Goal: Find specific page/section: Find specific page/section

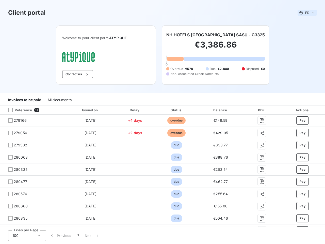
click at [305, 13] on span "FR" at bounding box center [307, 13] width 4 height 4
click at [75, 74] on button "Contact us" at bounding box center [77, 74] width 31 height 8
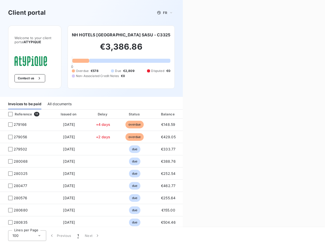
click at [205, 35] on div "Contact us Fill out the form below, and a member of our team will get back to y…" at bounding box center [254, 122] width 142 height 244
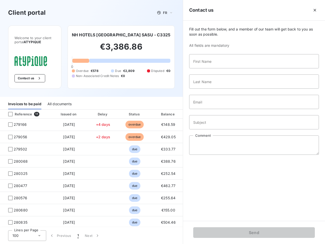
click at [25, 100] on div "Invoices to be paid" at bounding box center [24, 103] width 33 height 11
click at [59, 100] on div "All documents" at bounding box center [59, 103] width 24 height 11
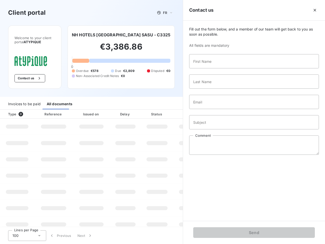
click at [32, 110] on th "Type 0" at bounding box center [17, 113] width 34 height 9
click at [10, 110] on th "Type 0" at bounding box center [17, 113] width 34 height 9
click at [89, 110] on th "Issued on" at bounding box center [91, 113] width 37 height 9
click at [133, 110] on th "Delay" at bounding box center [125, 113] width 31 height 9
click at [174, 110] on th "Amount" at bounding box center [190, 113] width 35 height 9
